Goal: Task Accomplishment & Management: Use online tool/utility

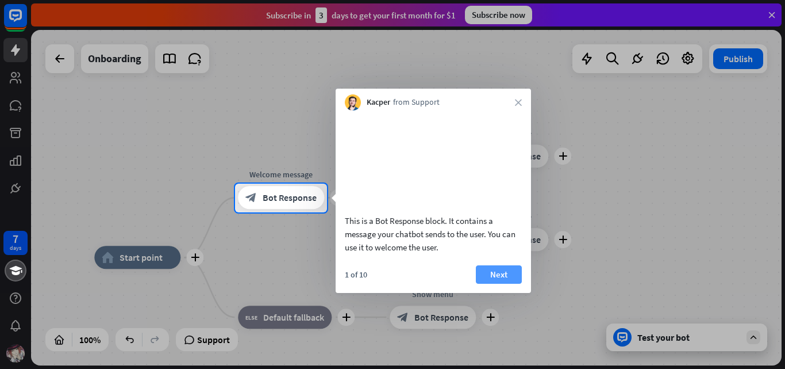
click at [504, 283] on button "Next" at bounding box center [499, 274] width 46 height 18
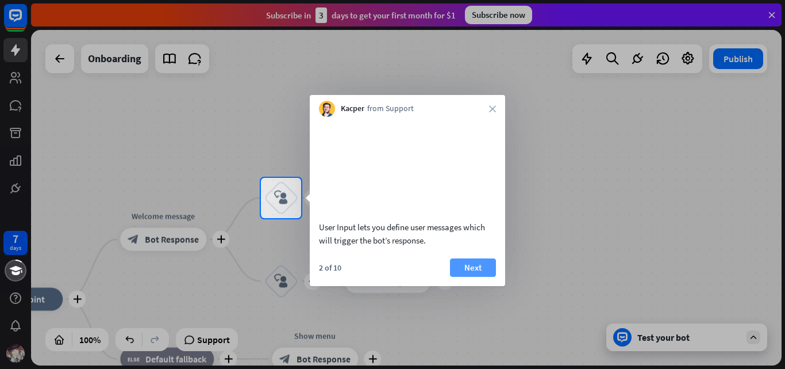
click at [489, 277] on button "Next" at bounding box center [473, 267] width 46 height 18
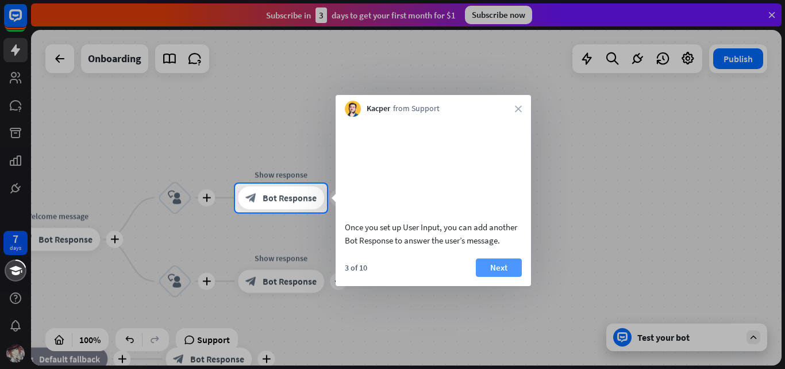
click at [499, 277] on button "Next" at bounding box center [499, 267] width 46 height 18
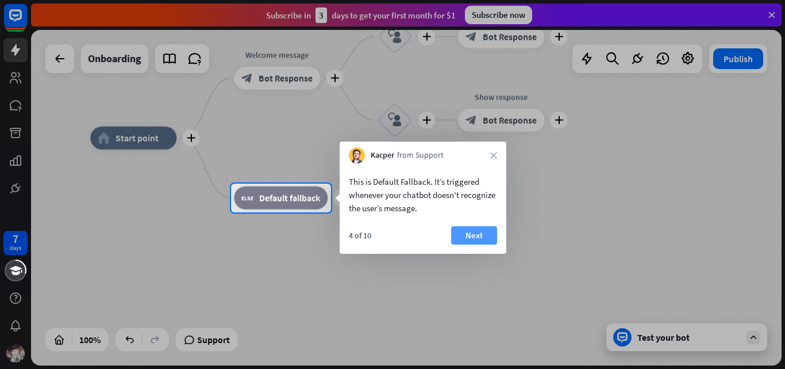
click at [480, 235] on button "Next" at bounding box center [474, 235] width 46 height 18
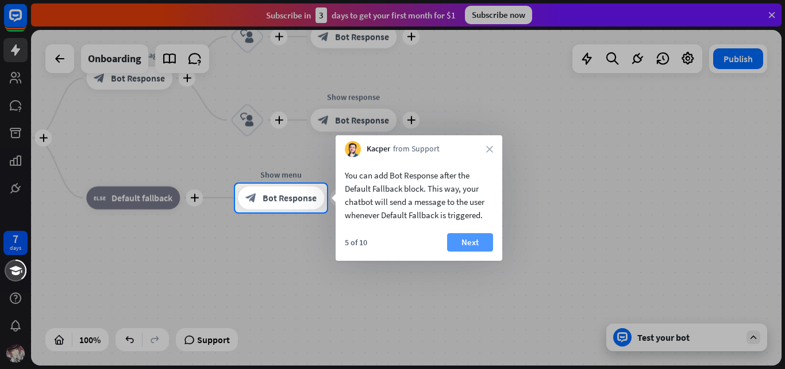
click at [476, 243] on button "Next" at bounding box center [470, 242] width 46 height 18
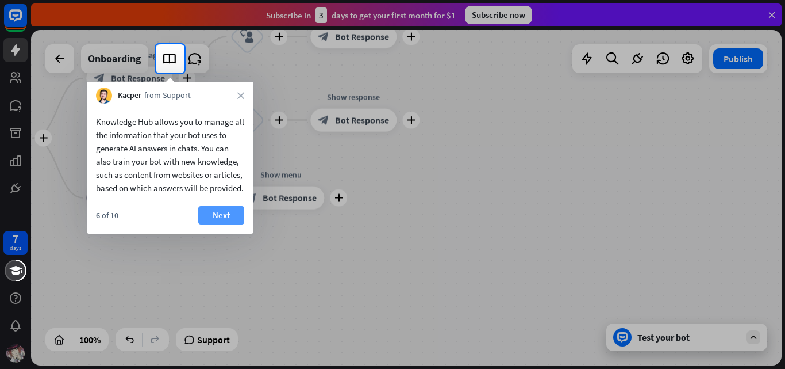
click at [229, 224] on button "Next" at bounding box center [221, 215] width 46 height 18
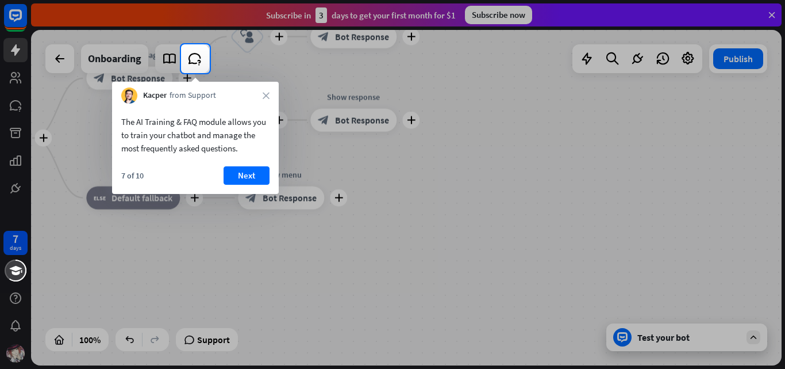
click at [244, 178] on button "Next" at bounding box center [247, 175] width 46 height 18
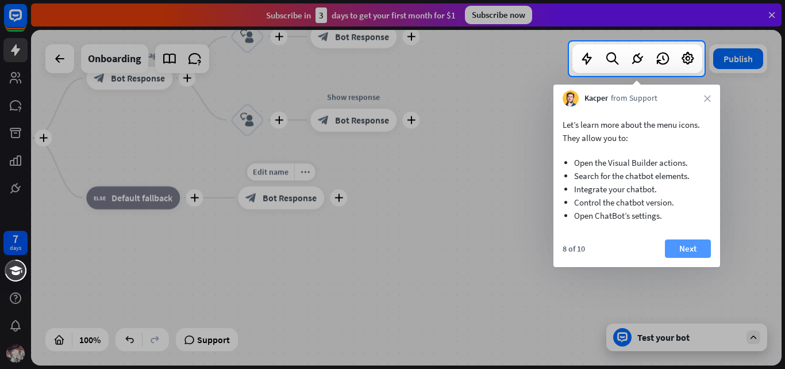
click at [690, 248] on button "Next" at bounding box center [688, 248] width 46 height 18
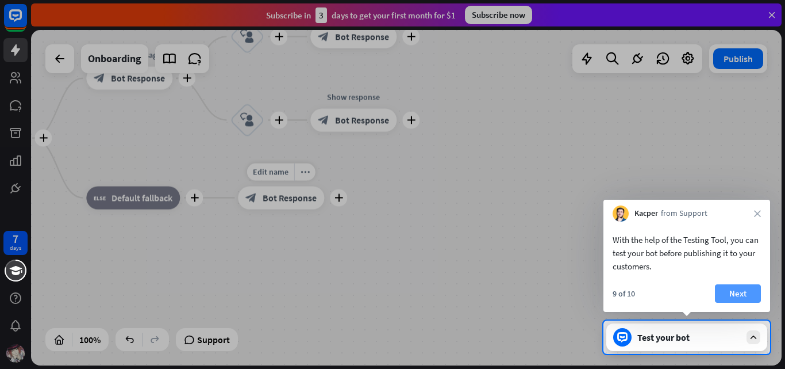
click at [734, 300] on button "Next" at bounding box center [738, 293] width 46 height 18
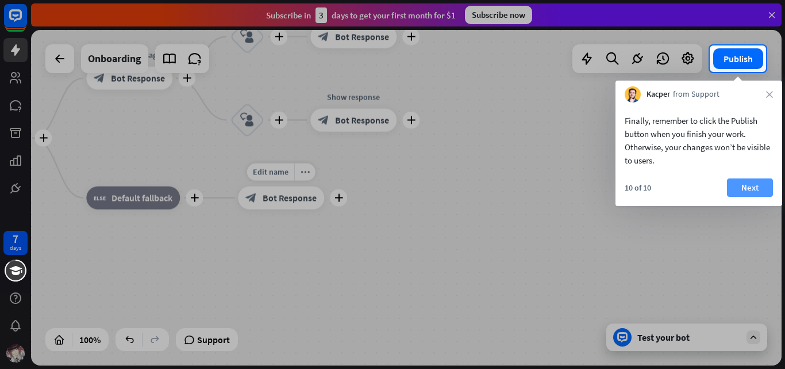
click at [758, 190] on button "Next" at bounding box center [750, 187] width 46 height 18
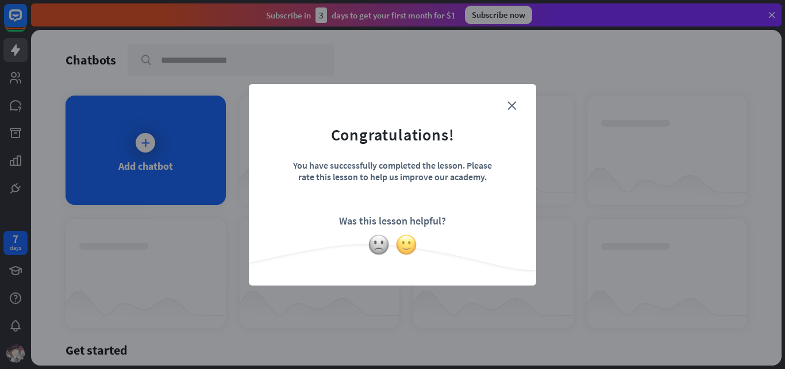
click at [401, 237] on img at bounding box center [407, 244] width 22 height 22
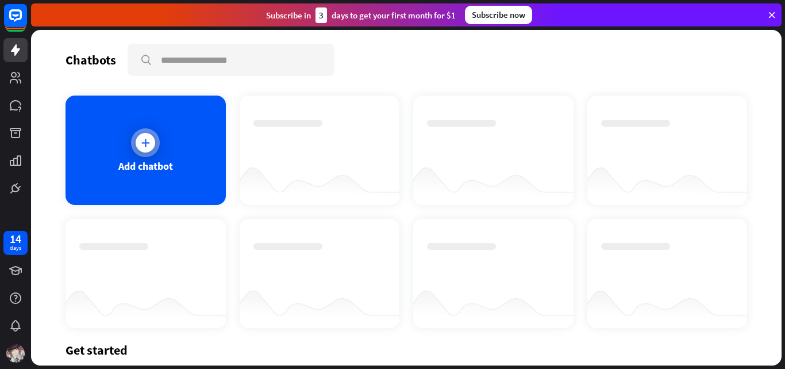
click at [152, 151] on div at bounding box center [145, 142] width 29 height 29
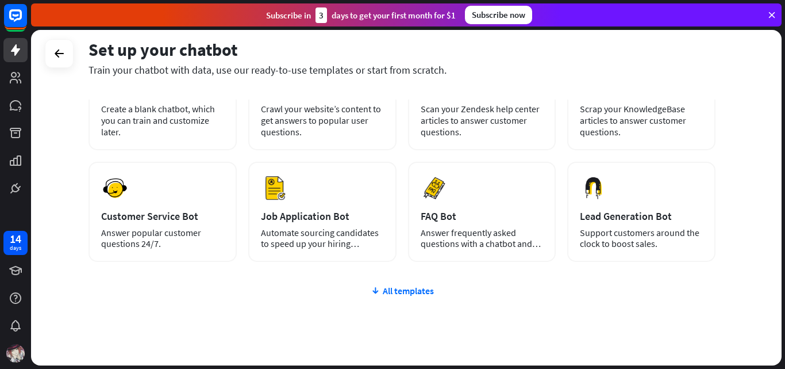
scroll to position [140, 0]
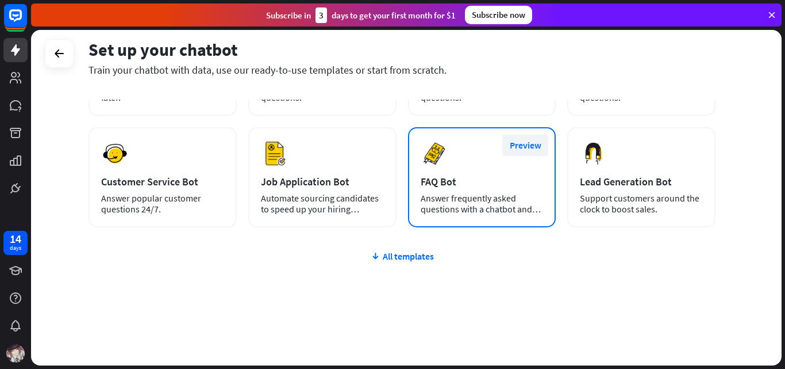
click at [520, 146] on button "Preview" at bounding box center [526, 145] width 46 height 21
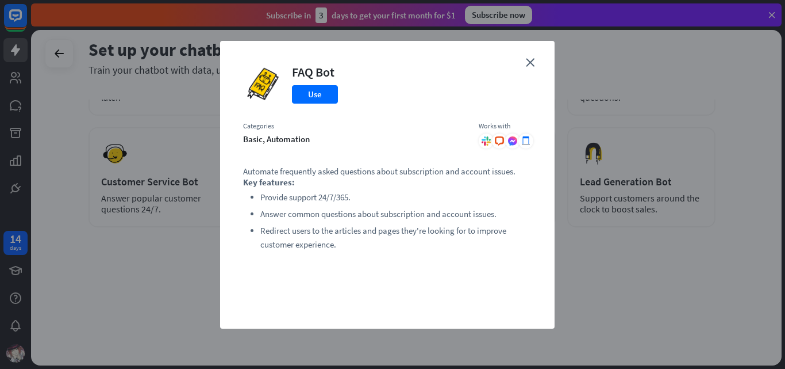
click at [540, 263] on div "close FAQ Bot Use Categories basic, automation Works with .cls-1{fill:url(#radi…" at bounding box center [387, 184] width 335 height 287
click at [536, 62] on div "close FAQ Bot Use Categories basic, automation Works with .cls-1{fill:url(#radi…" at bounding box center [387, 184] width 335 height 287
click at [532, 63] on icon "close" at bounding box center [530, 62] width 9 height 9
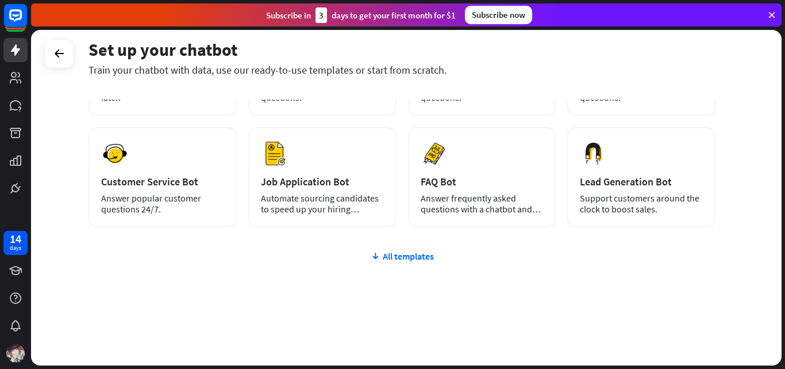
drag, startPoint x: 276, startPoint y: 276, endPoint x: 266, endPoint y: 282, distance: 11.8
click at [266, 283] on div "plus Blank Bot Create a blank chatbot, which you can train and customize later.…" at bounding box center [402, 188] width 627 height 354
click at [266, 282] on div "plus Blank Bot Create a blank chatbot, which you can train and customize later.…" at bounding box center [402, 188] width 627 height 354
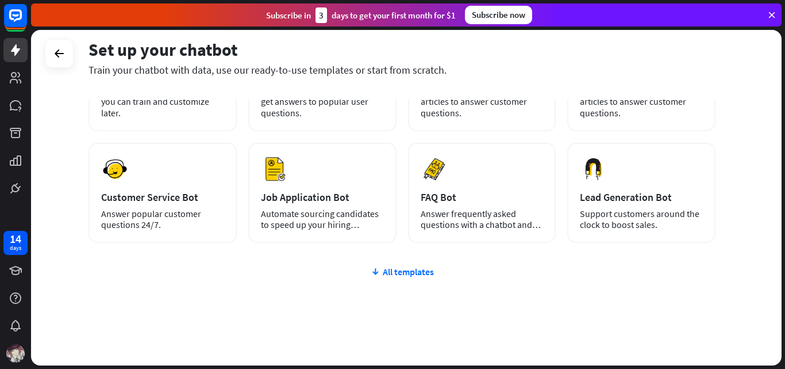
click at [262, 306] on div "plus Blank Bot Create a blank chatbot, which you can train and customize later.…" at bounding box center [402, 203] width 627 height 354
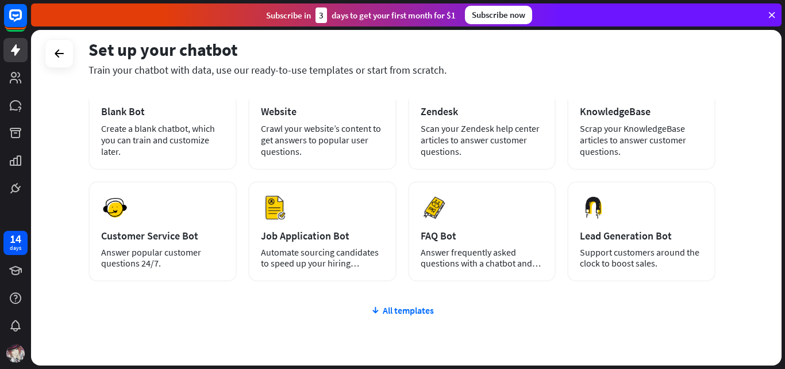
scroll to position [52, 0]
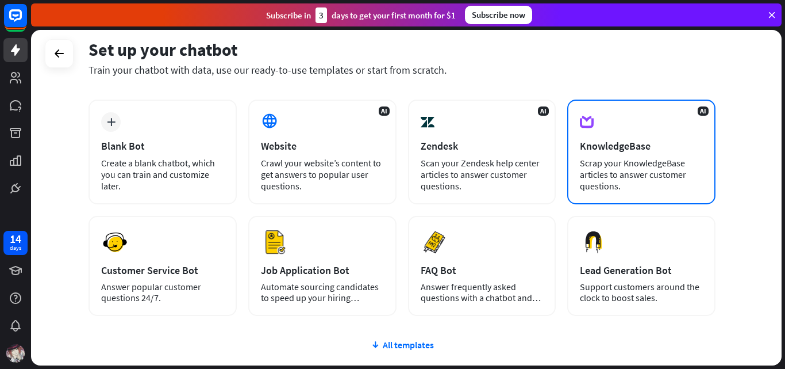
click at [609, 136] on div "AI KnowledgeBase Scrap your KnowledgeBase articles to answer customer questions." at bounding box center [642, 151] width 148 height 105
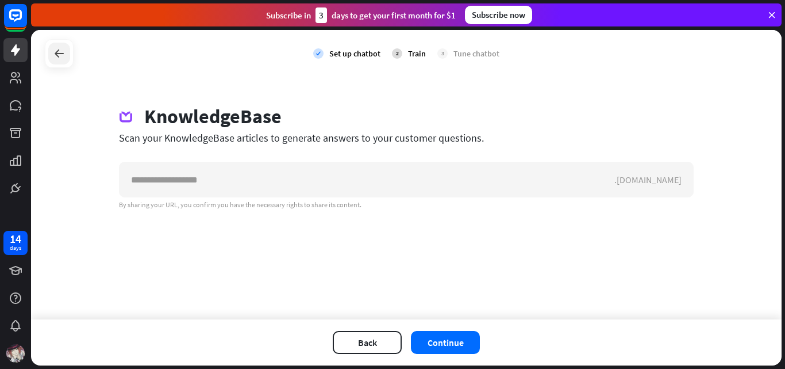
click at [62, 58] on icon at bounding box center [59, 54] width 14 height 14
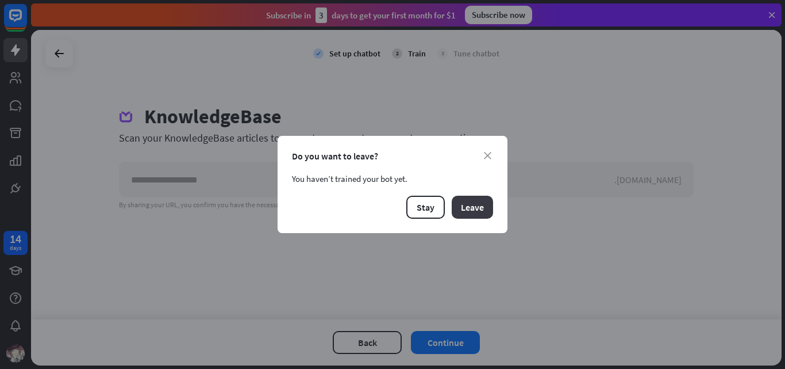
click at [479, 209] on button "Leave" at bounding box center [472, 206] width 41 height 23
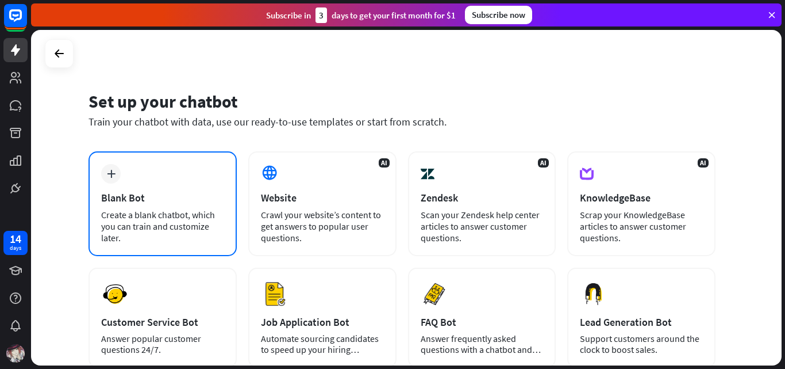
click at [211, 209] on div "Create a blank chatbot, which you can train and customize later." at bounding box center [162, 226] width 123 height 34
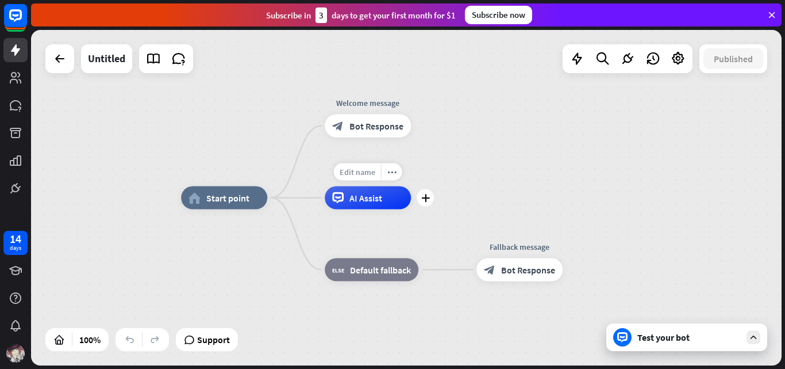
click at [371, 175] on span "Edit name" at bounding box center [358, 172] width 36 height 10
type input "***"
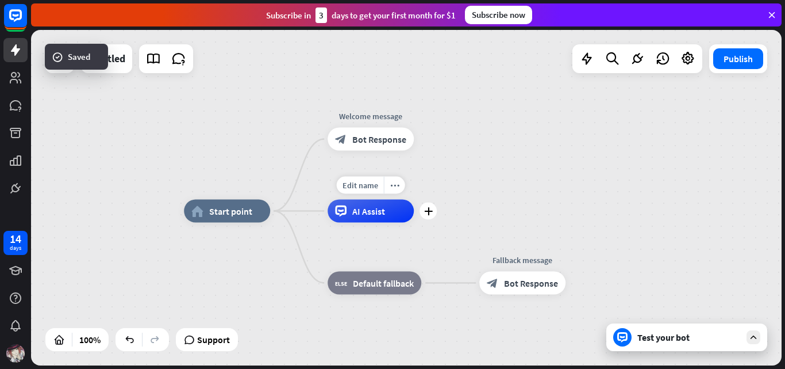
drag, startPoint x: 433, startPoint y: 204, endPoint x: 435, endPoint y: 216, distance: 12.2
click at [414, 216] on div "Edit name more_horiz plus SIA AI Assist" at bounding box center [371, 211] width 86 height 23
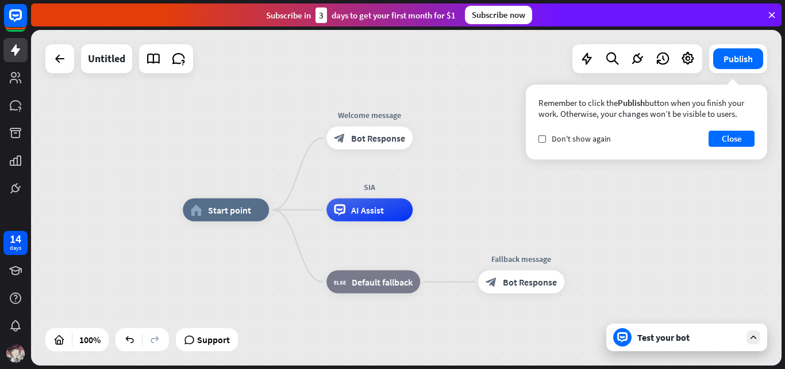
click at [450, 155] on div "home_2 Start point Welcome message block_bot_response Bot Response SIA AI Assis…" at bounding box center [406, 197] width 751 height 335
click at [363, 149] on div "Edit name more_horiz plus block_bot_response Bot Response" at bounding box center [370, 137] width 86 height 23
click at [363, 139] on span "Bot Response" at bounding box center [378, 137] width 54 height 11
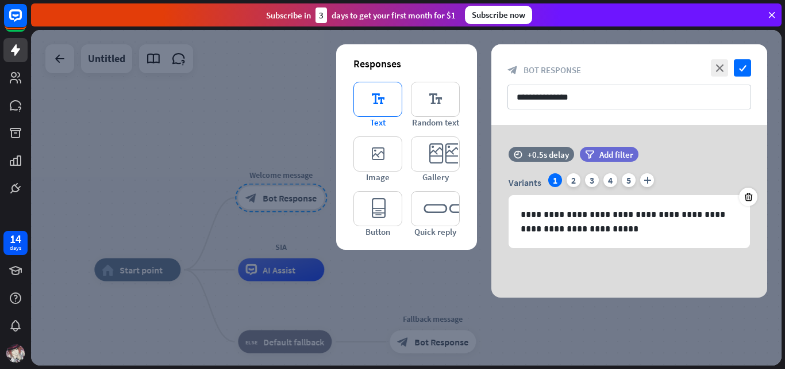
click at [377, 95] on icon "editor_text" at bounding box center [378, 99] width 49 height 35
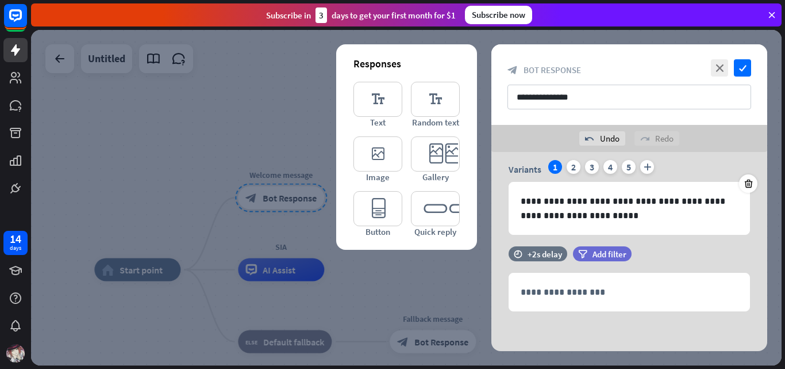
scroll to position [41, 0]
click at [567, 164] on div "2" at bounding box center [574, 166] width 14 height 14
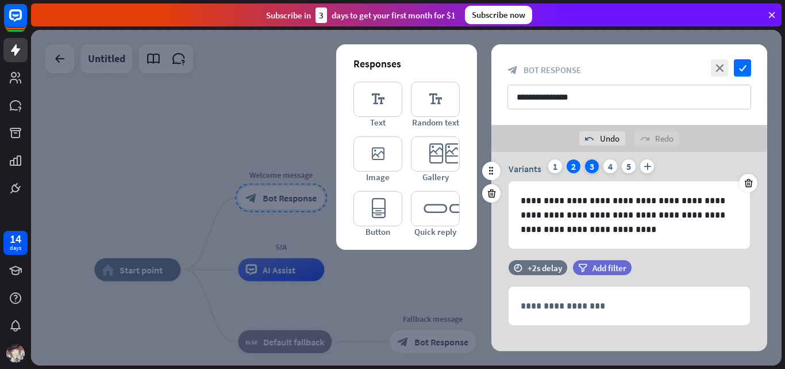
click at [593, 166] on div "3" at bounding box center [592, 166] width 14 height 14
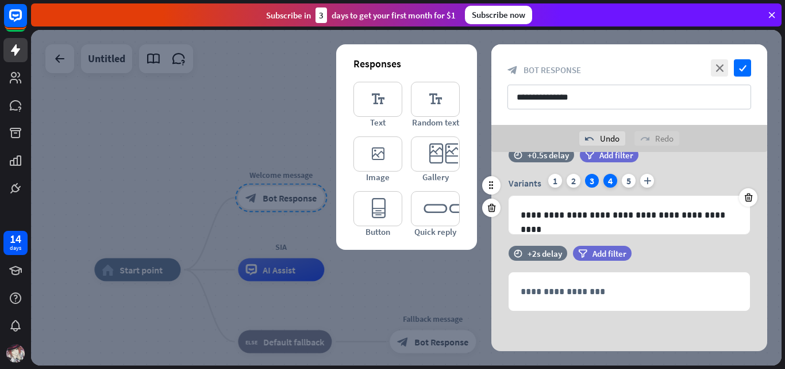
click at [611, 181] on div "4" at bounding box center [611, 181] width 14 height 14
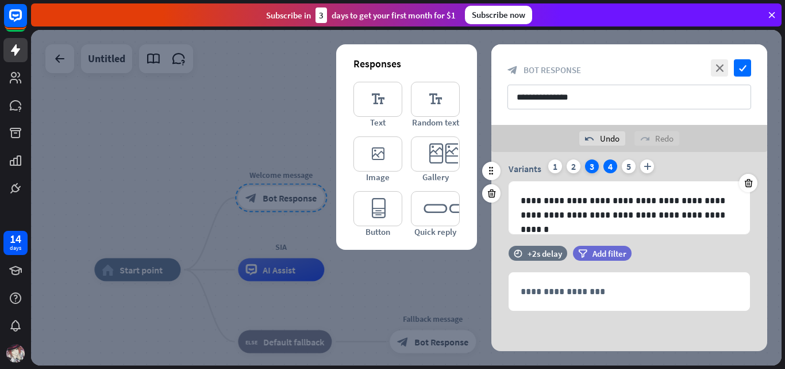
click at [590, 166] on div "3" at bounding box center [592, 166] width 14 height 14
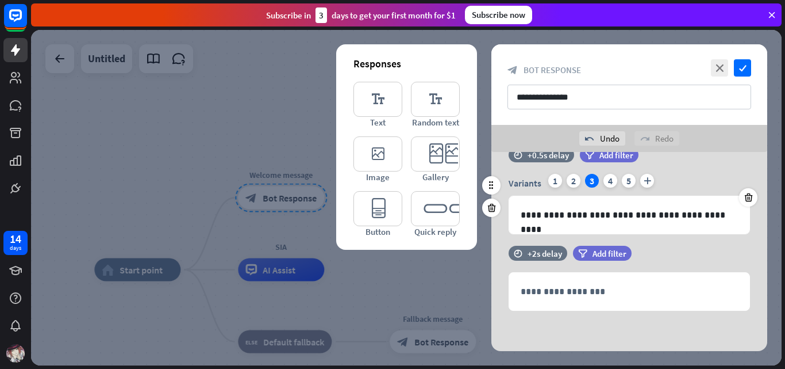
scroll to position [26, 0]
click at [612, 182] on div "4" at bounding box center [611, 181] width 14 height 14
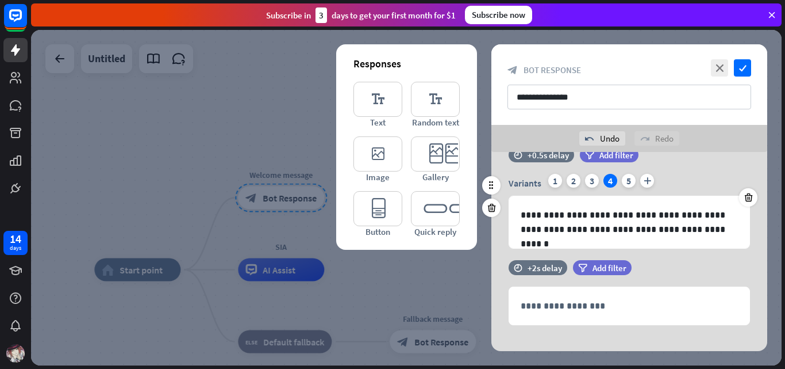
scroll to position [41, 0]
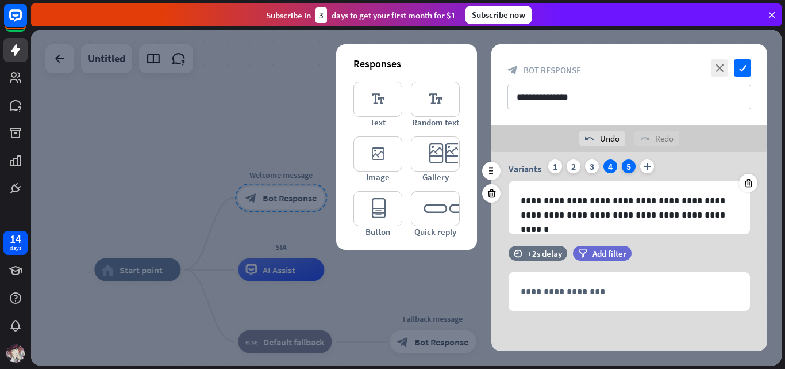
click at [628, 165] on div "5" at bounding box center [629, 166] width 14 height 14
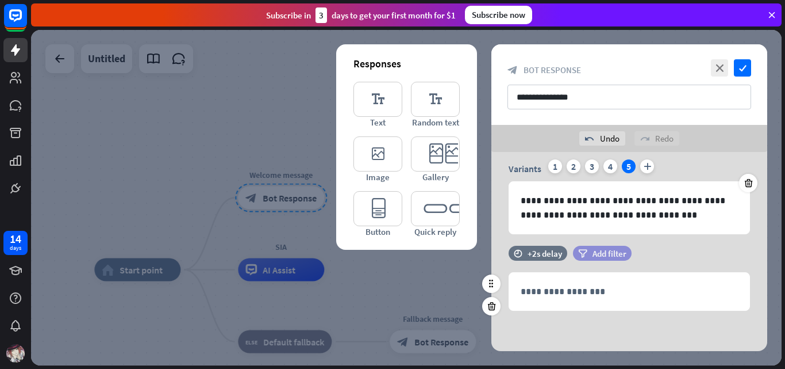
click at [589, 253] on div "filter Add filter" at bounding box center [602, 253] width 59 height 15
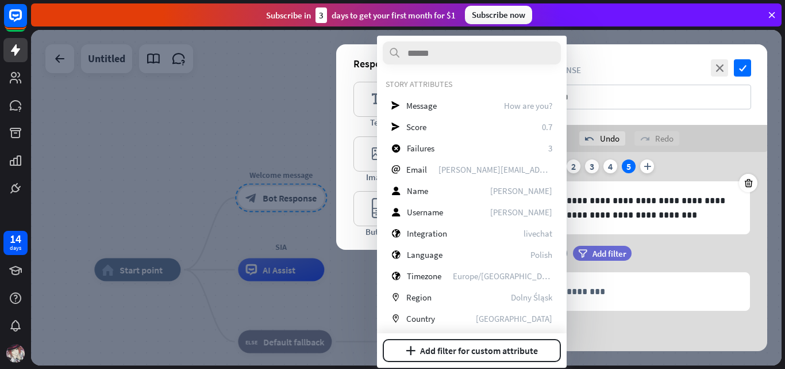
click at [658, 266] on div "filter Add filter" at bounding box center [631, 259] width 116 height 26
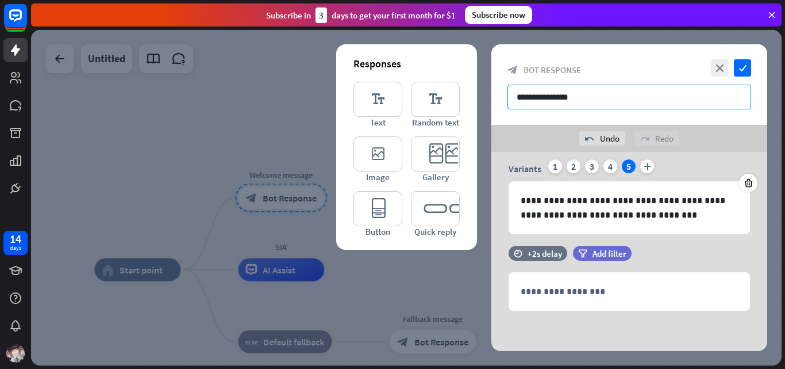
click at [581, 94] on input "**********" at bounding box center [630, 97] width 244 height 25
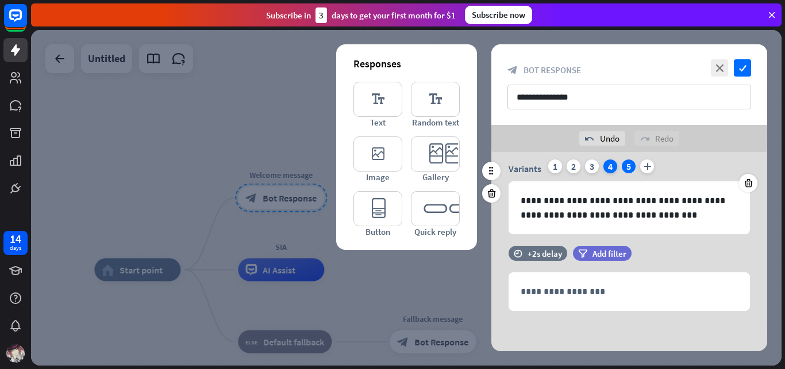
click at [615, 165] on div "4" at bounding box center [611, 166] width 14 height 14
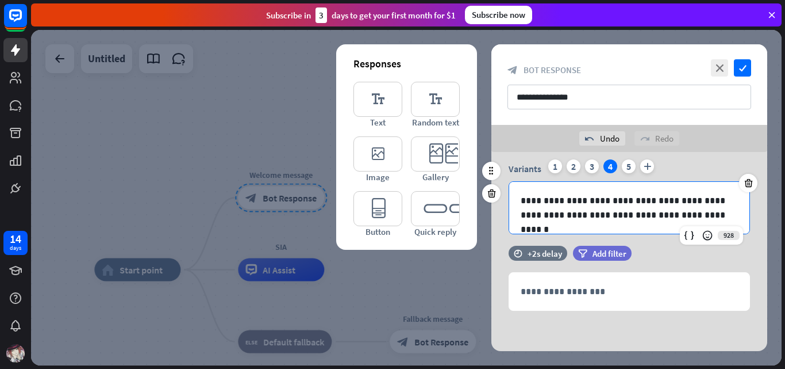
click at [563, 217] on p "**********" at bounding box center [629, 207] width 217 height 29
click at [566, 213] on p "**********" at bounding box center [629, 207] width 217 height 29
drag, startPoint x: 559, startPoint y: 197, endPoint x: 576, endPoint y: 200, distance: 17.6
click at [576, 200] on p "**********" at bounding box center [629, 207] width 217 height 29
click at [683, 201] on p "**********" at bounding box center [629, 207] width 217 height 29
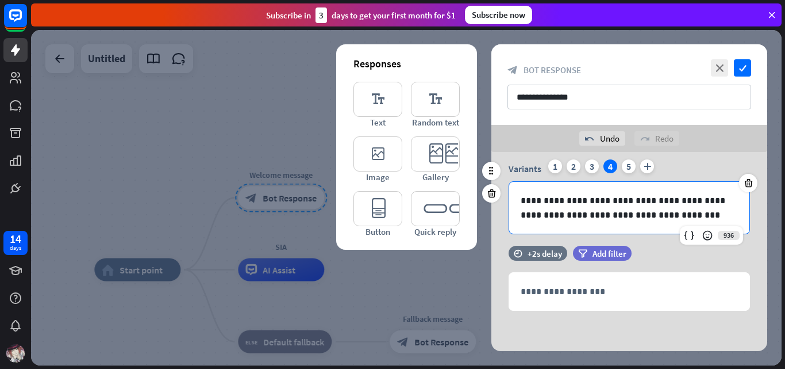
click at [589, 215] on p "**********" at bounding box center [629, 207] width 217 height 29
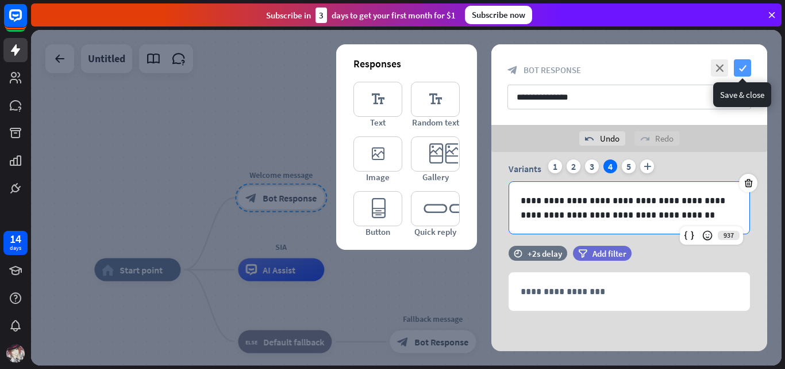
click at [746, 64] on icon "check" at bounding box center [742, 67] width 17 height 17
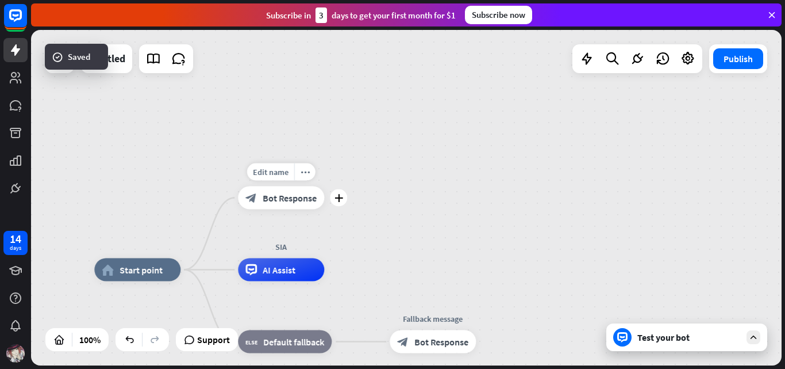
click at [304, 208] on div "block_bot_response Bot Response" at bounding box center [281, 197] width 86 height 23
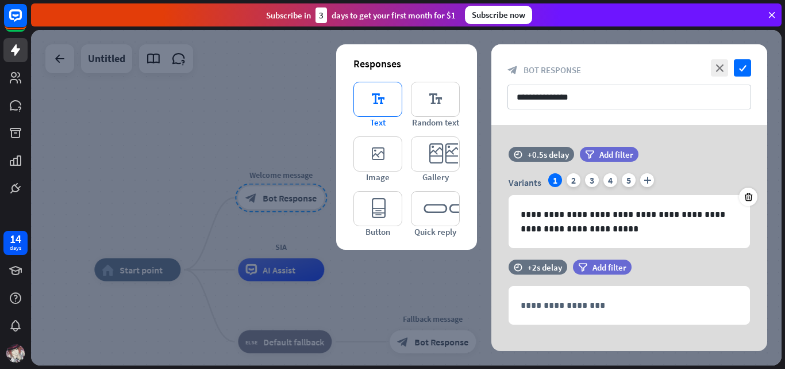
click at [394, 99] on icon "editor_text" at bounding box center [378, 99] width 49 height 35
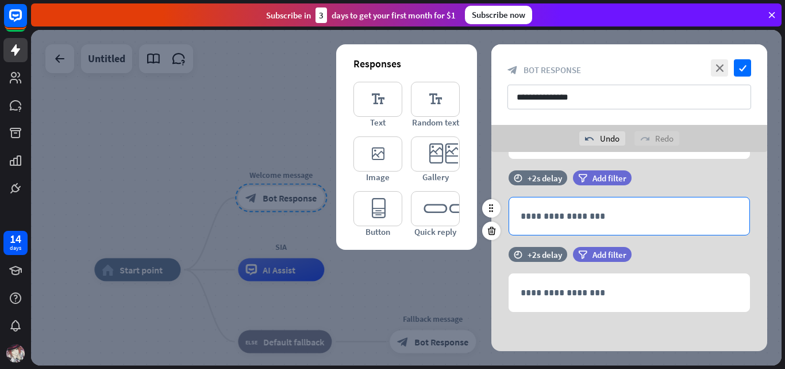
scroll to position [117, 0]
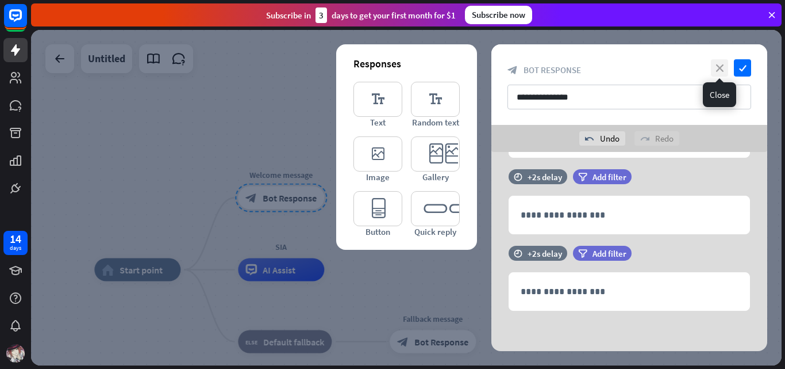
click at [716, 66] on icon "close" at bounding box center [719, 67] width 17 height 17
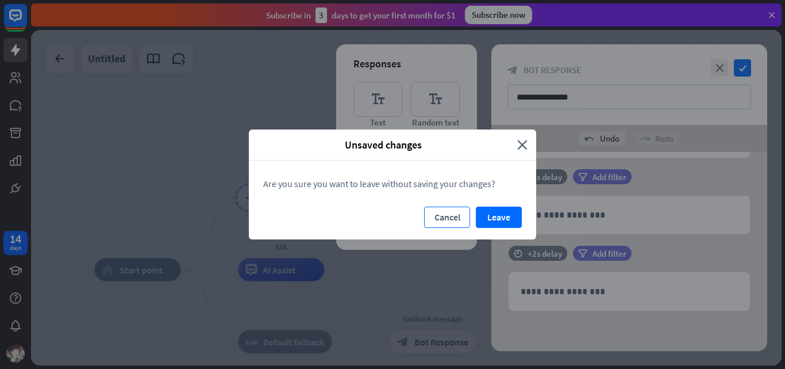
click at [459, 218] on button "Cancel" at bounding box center [447, 216] width 46 height 21
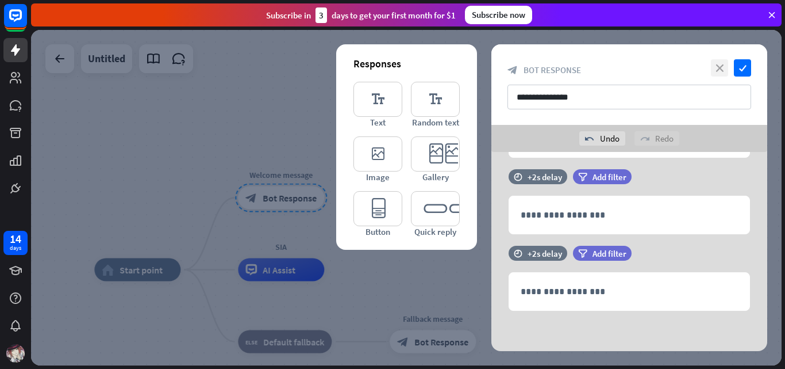
click at [722, 68] on icon "close" at bounding box center [719, 67] width 17 height 17
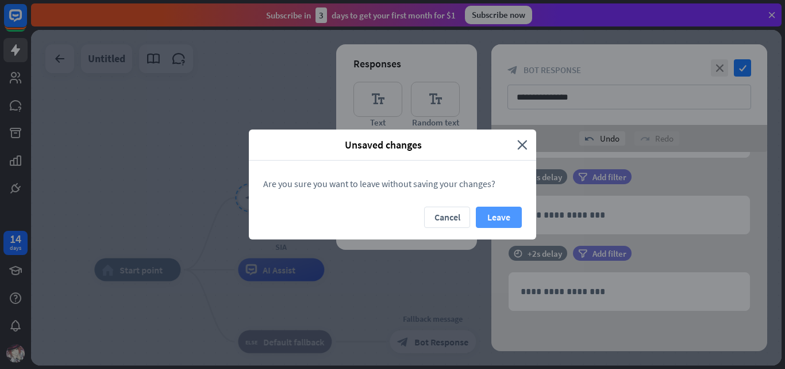
click at [515, 223] on button "Leave" at bounding box center [499, 216] width 46 height 21
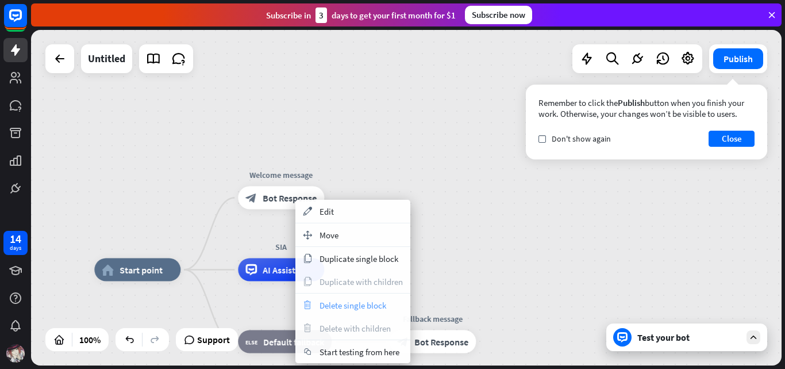
click at [365, 303] on span "Delete single block" at bounding box center [353, 305] width 67 height 11
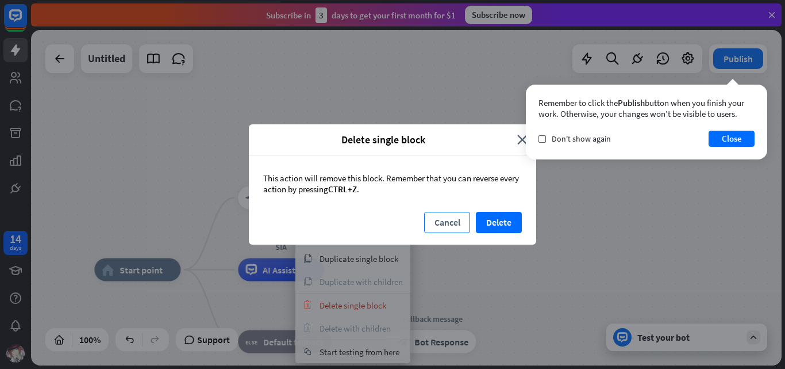
click at [444, 224] on button "Cancel" at bounding box center [447, 222] width 46 height 21
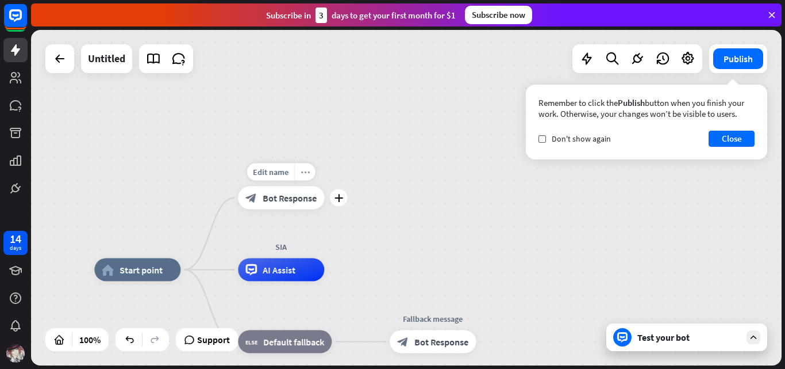
click at [308, 170] on icon "more_horiz" at bounding box center [305, 171] width 9 height 9
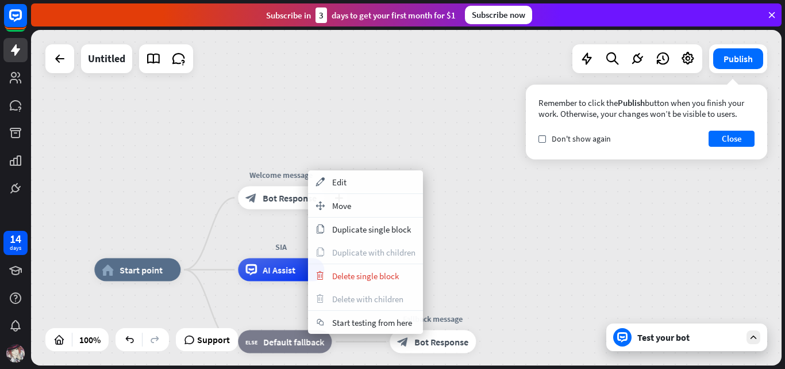
click at [290, 195] on span "Bot Response" at bounding box center [290, 197] width 54 height 11
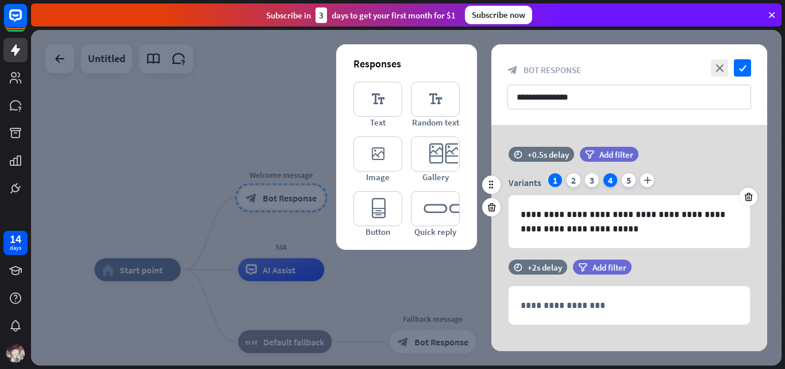
click at [610, 183] on div "4" at bounding box center [611, 180] width 14 height 14
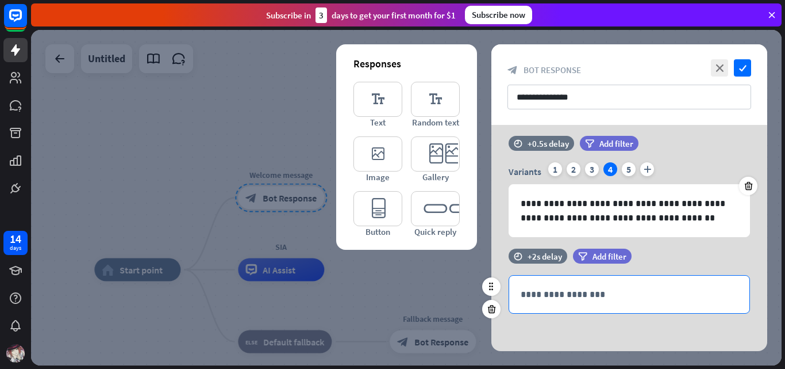
scroll to position [14, 0]
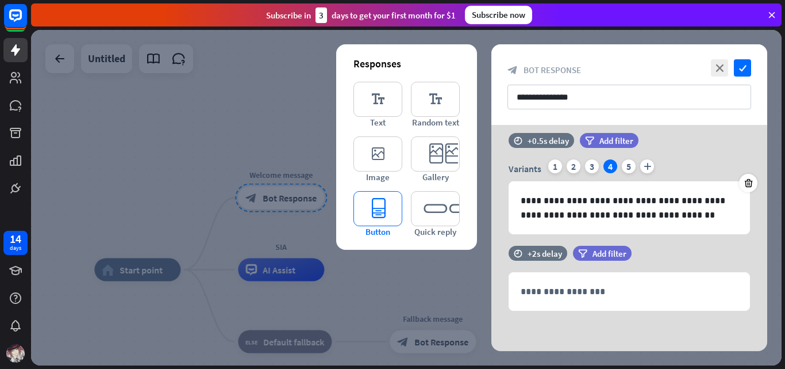
click at [366, 209] on icon "editor_button" at bounding box center [378, 208] width 49 height 35
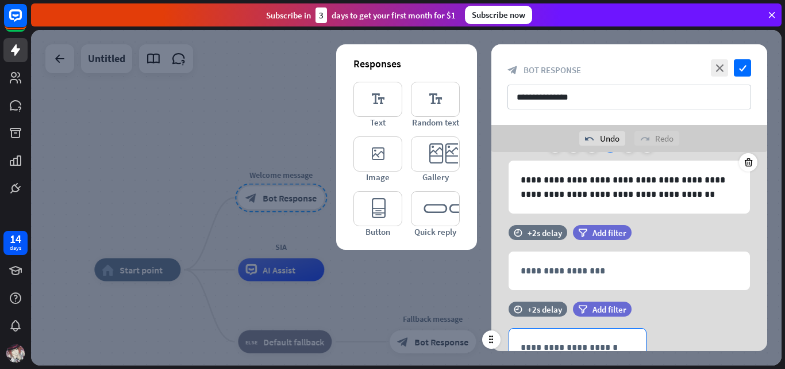
scroll to position [40, 0]
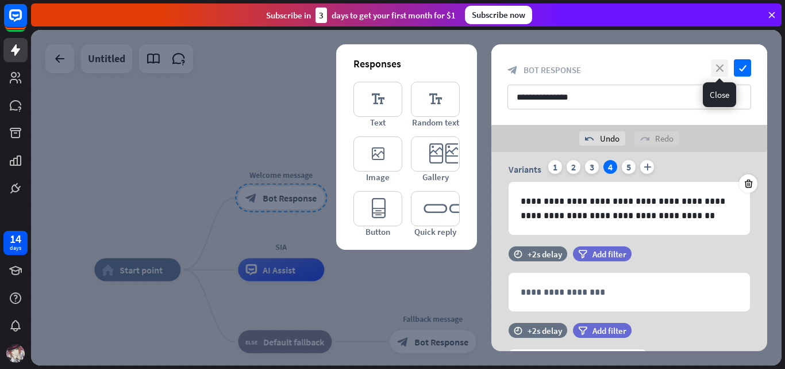
click at [718, 68] on icon "close" at bounding box center [719, 67] width 17 height 17
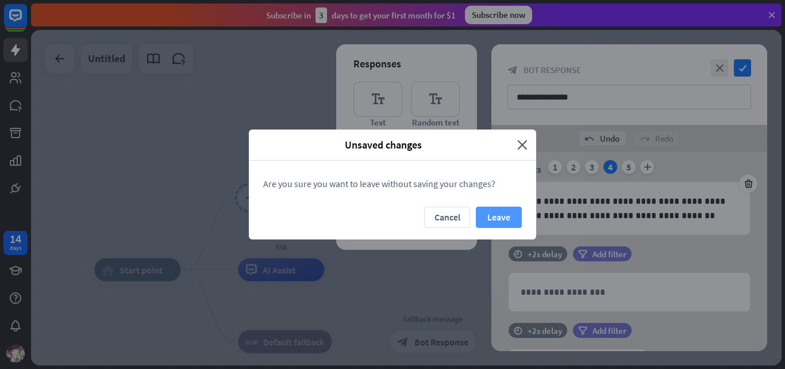
click at [509, 213] on button "Leave" at bounding box center [499, 216] width 46 height 21
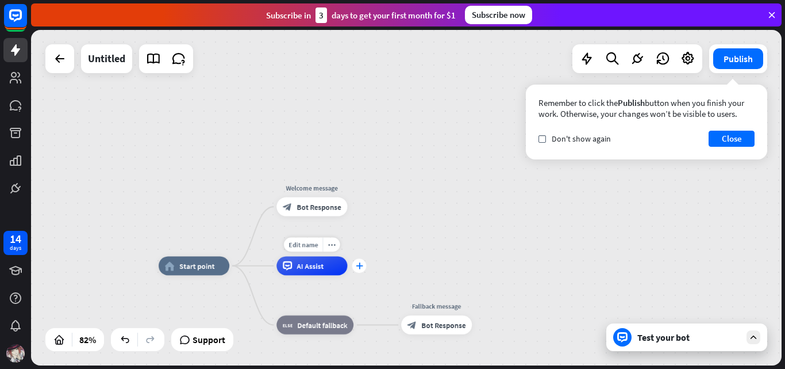
click at [359, 266] on icon "plus" at bounding box center [359, 265] width 7 height 6
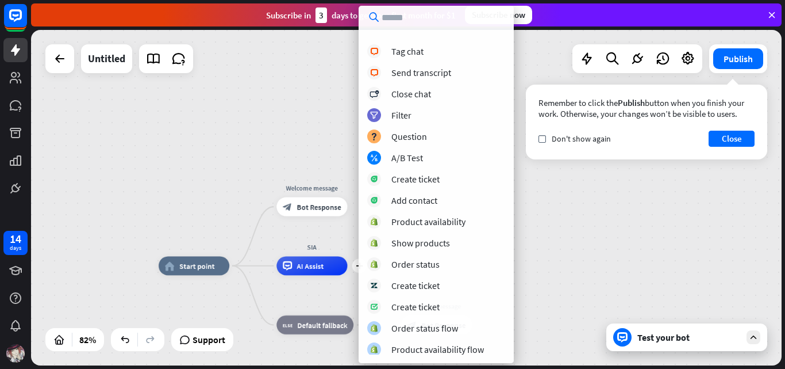
scroll to position [251, 0]
